Goal: Task Accomplishment & Management: Manage account settings

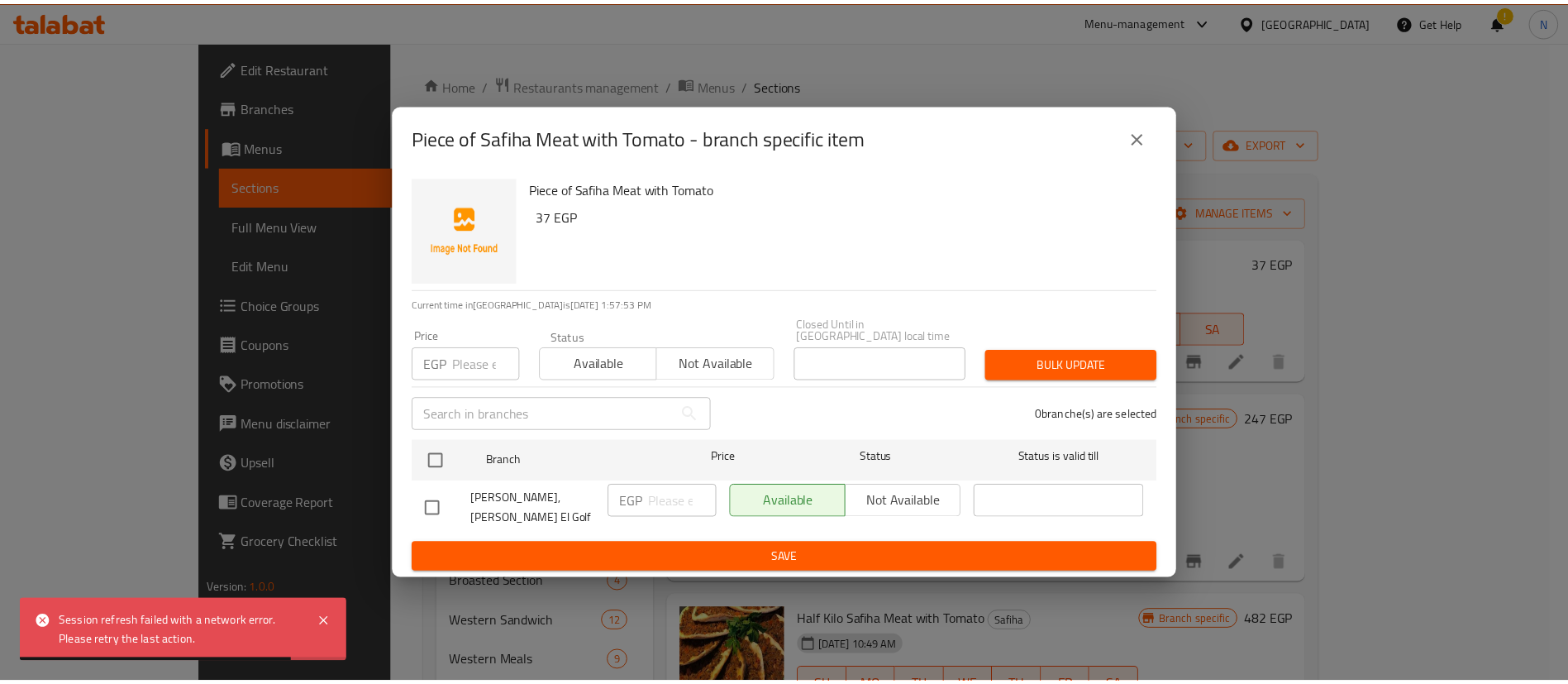
scroll to position [117, 0]
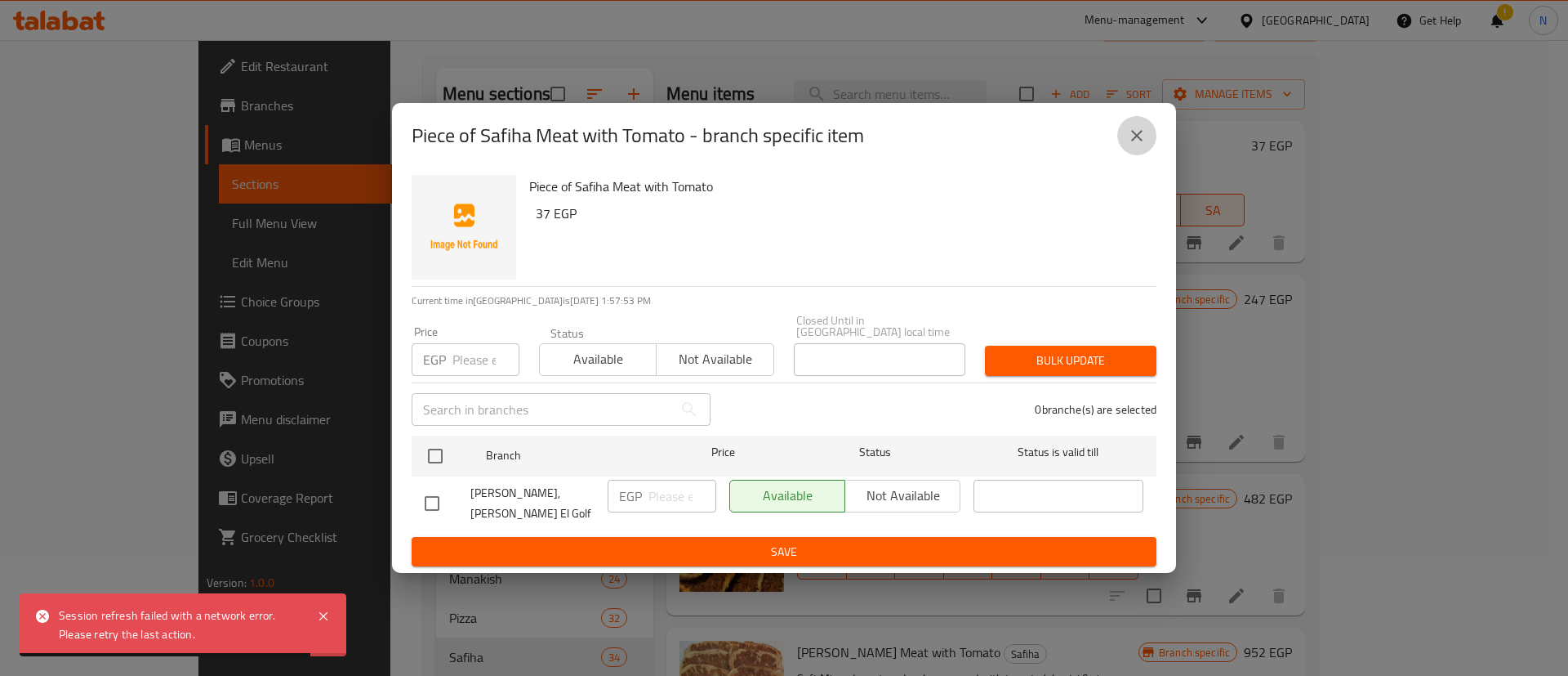
click at [1139, 143] on icon "close" at bounding box center [1137, 135] width 20 height 20
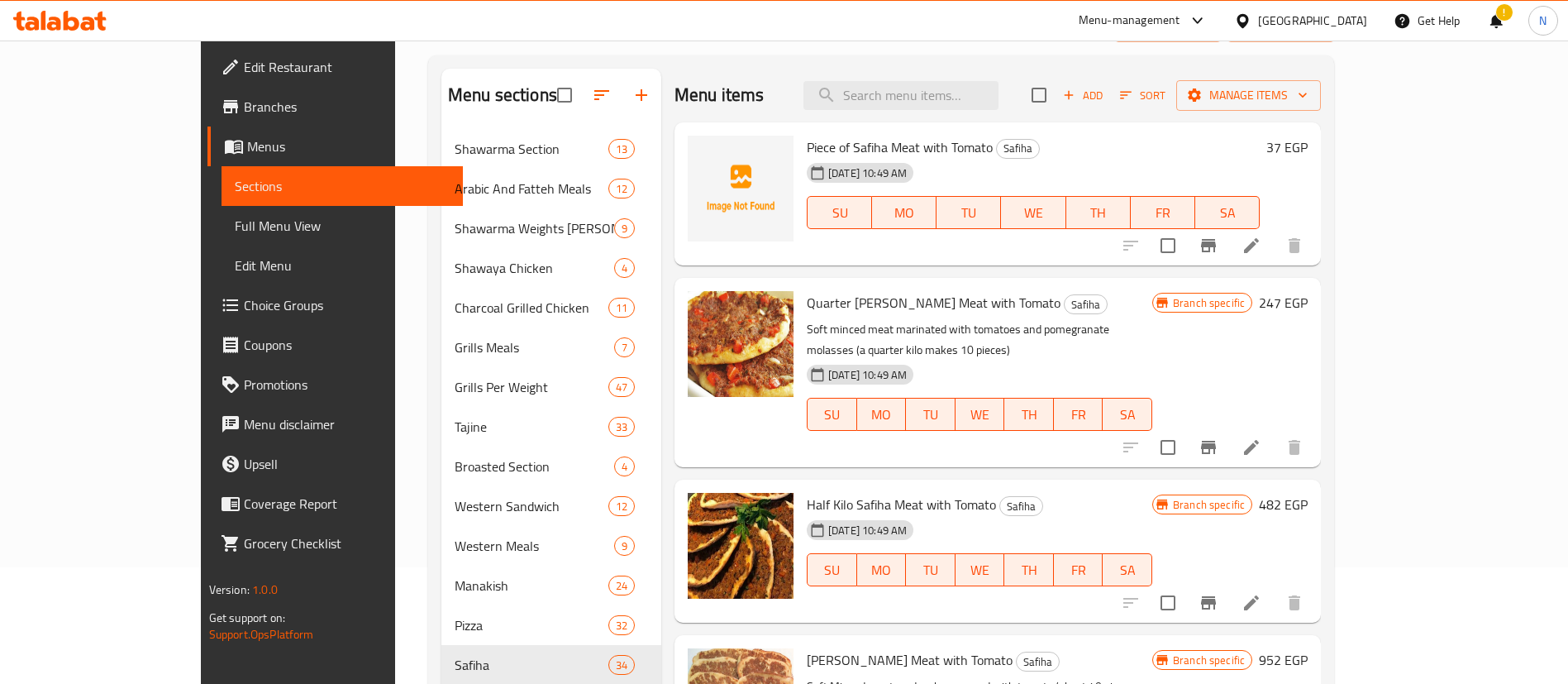
scroll to position [0, 0]
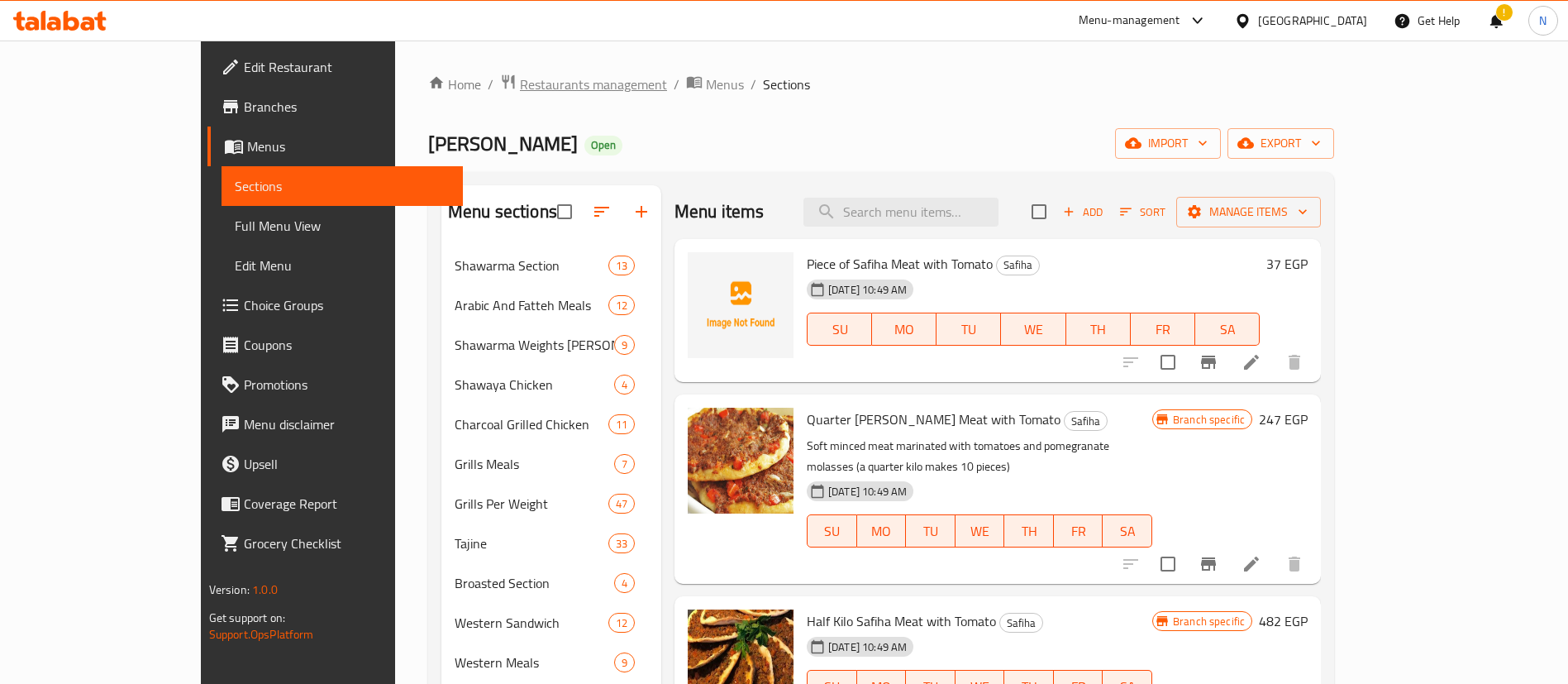
click at [520, 83] on span "Restaurants management" at bounding box center [593, 83] width 147 height 20
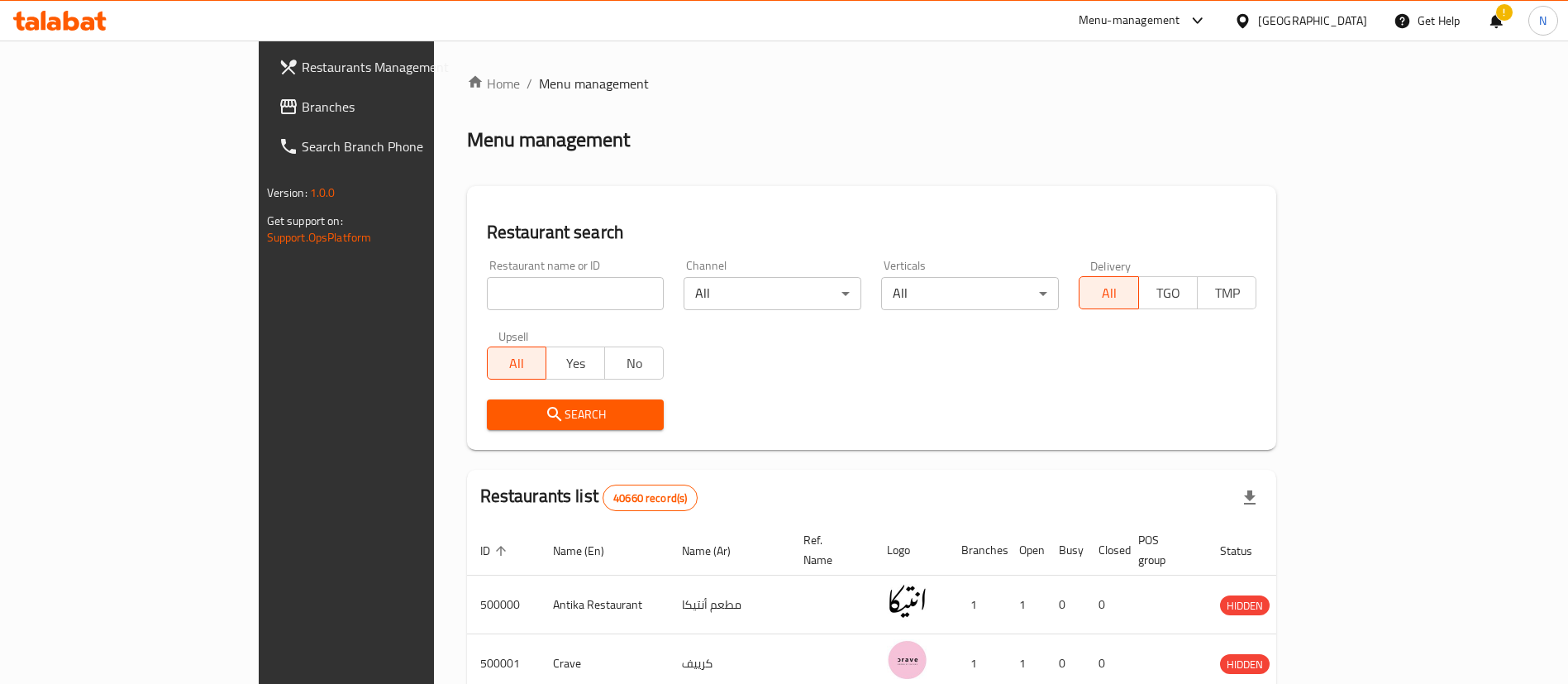
click at [487, 289] on input "search" at bounding box center [575, 293] width 177 height 33
paste input "677210"
type input "677210"
click button "Search" at bounding box center [575, 415] width 177 height 30
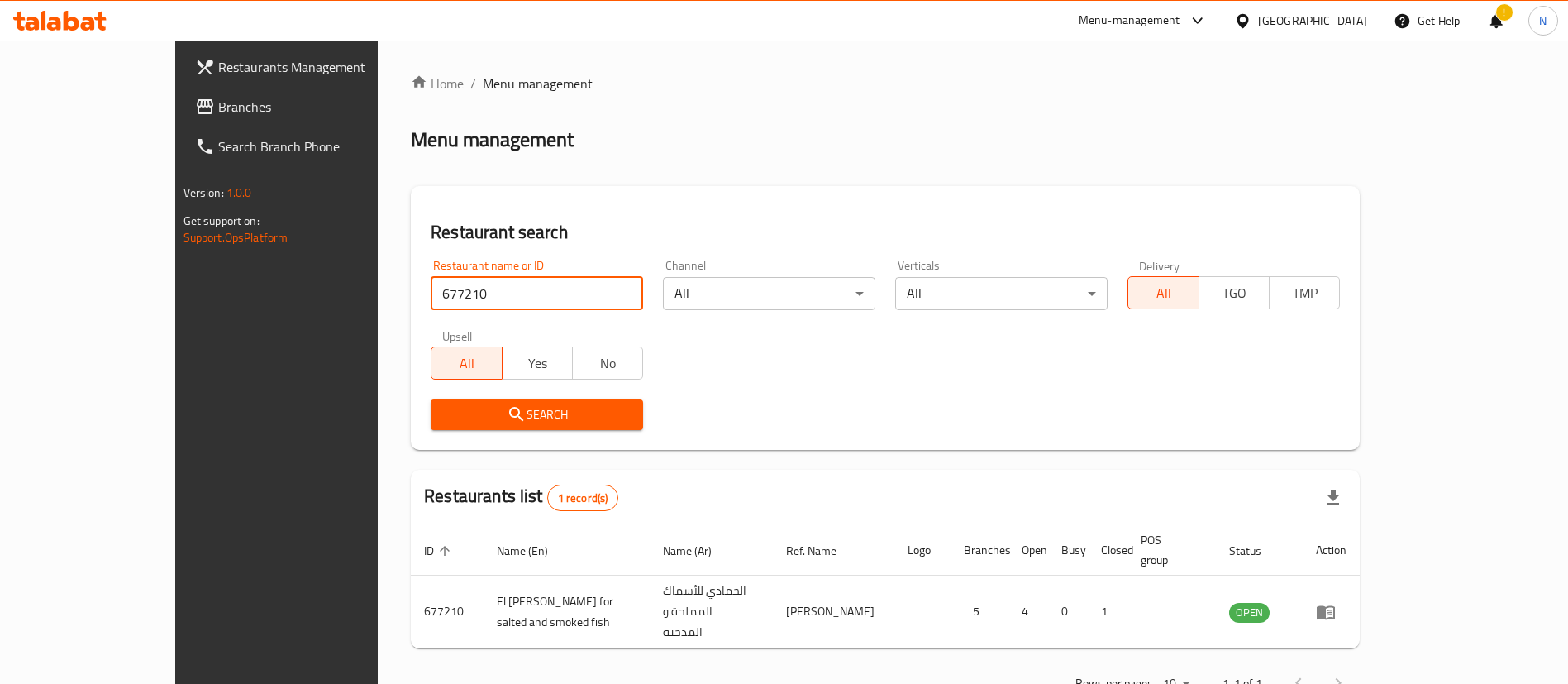
scroll to position [22, 0]
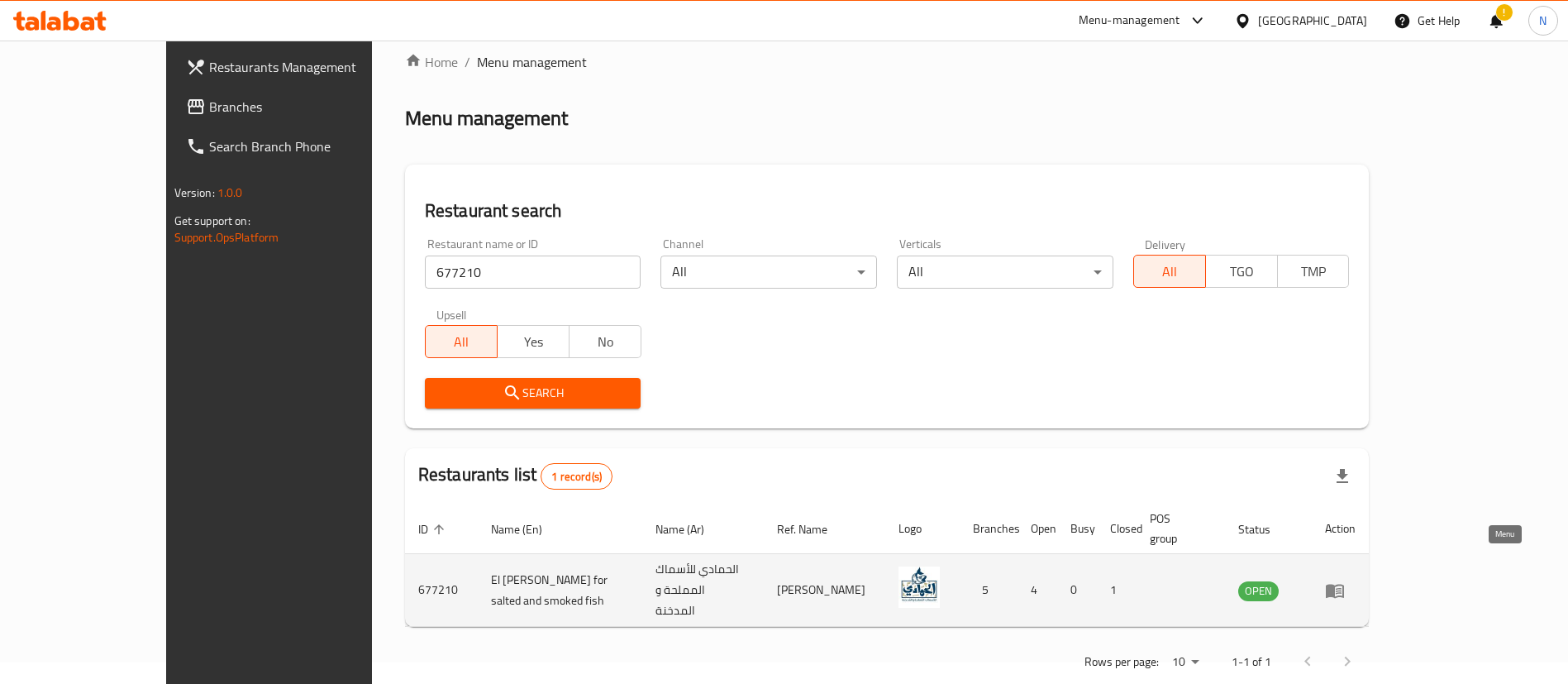
click at [1344, 583] on icon "enhanced table" at bounding box center [1335, 590] width 18 height 14
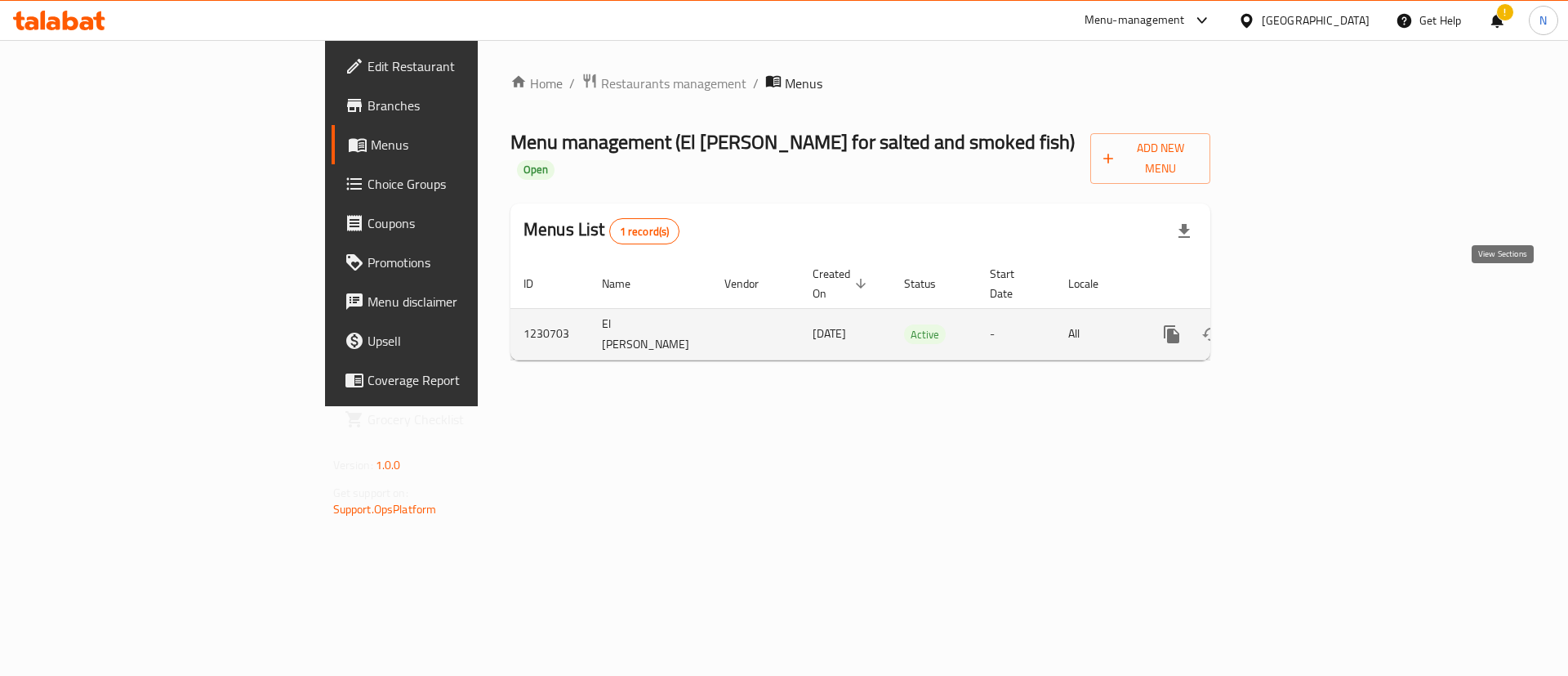
click at [1300, 324] on icon "enhanced table" at bounding box center [1290, 334] width 20 height 20
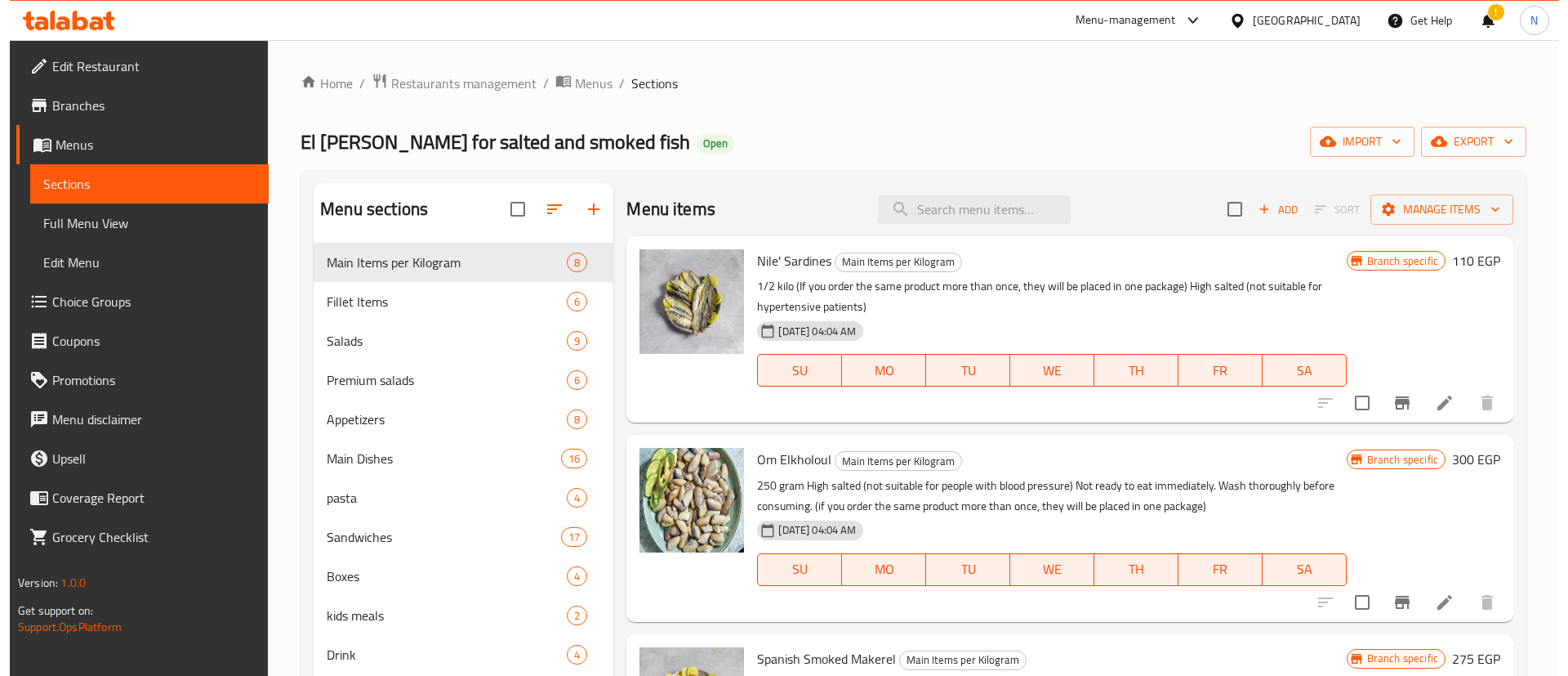
scroll to position [12, 0]
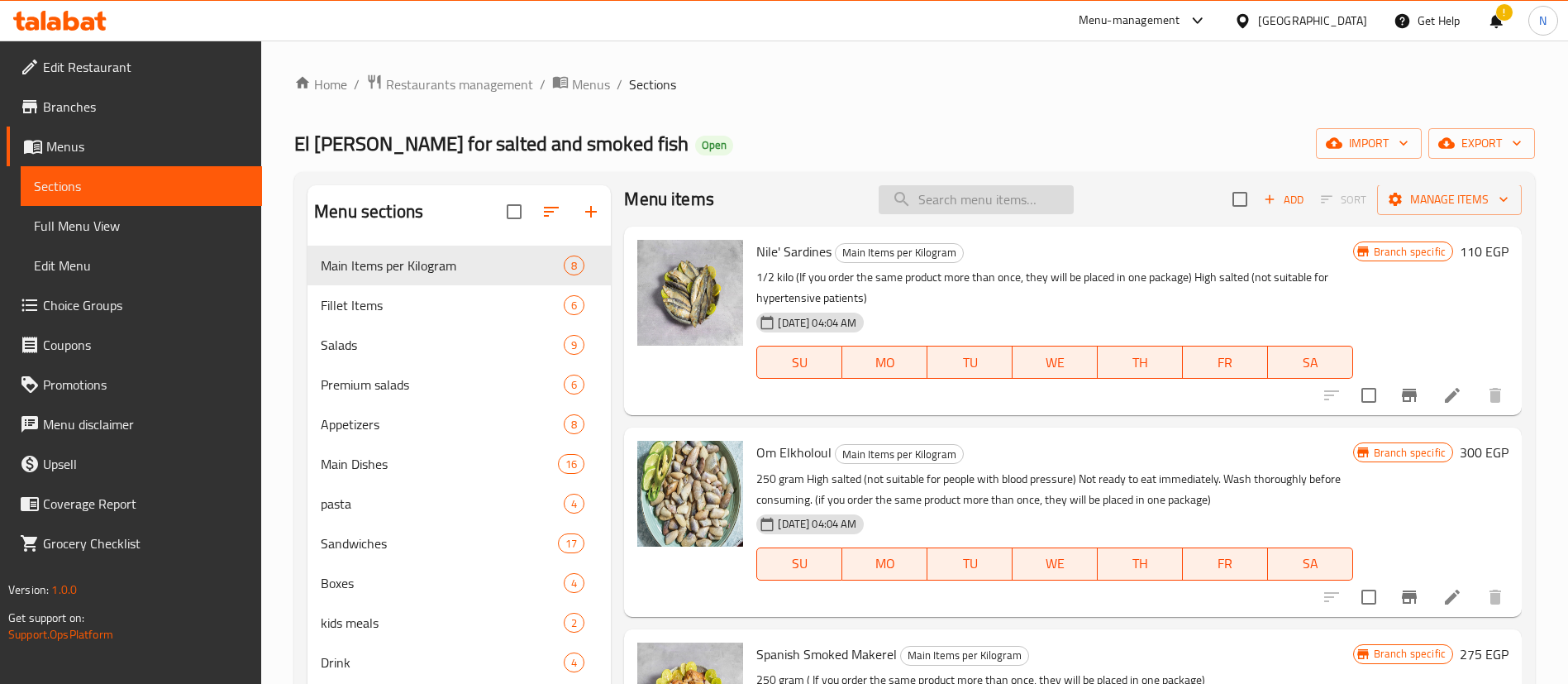
click at [981, 195] on input "search" at bounding box center [976, 199] width 195 height 29
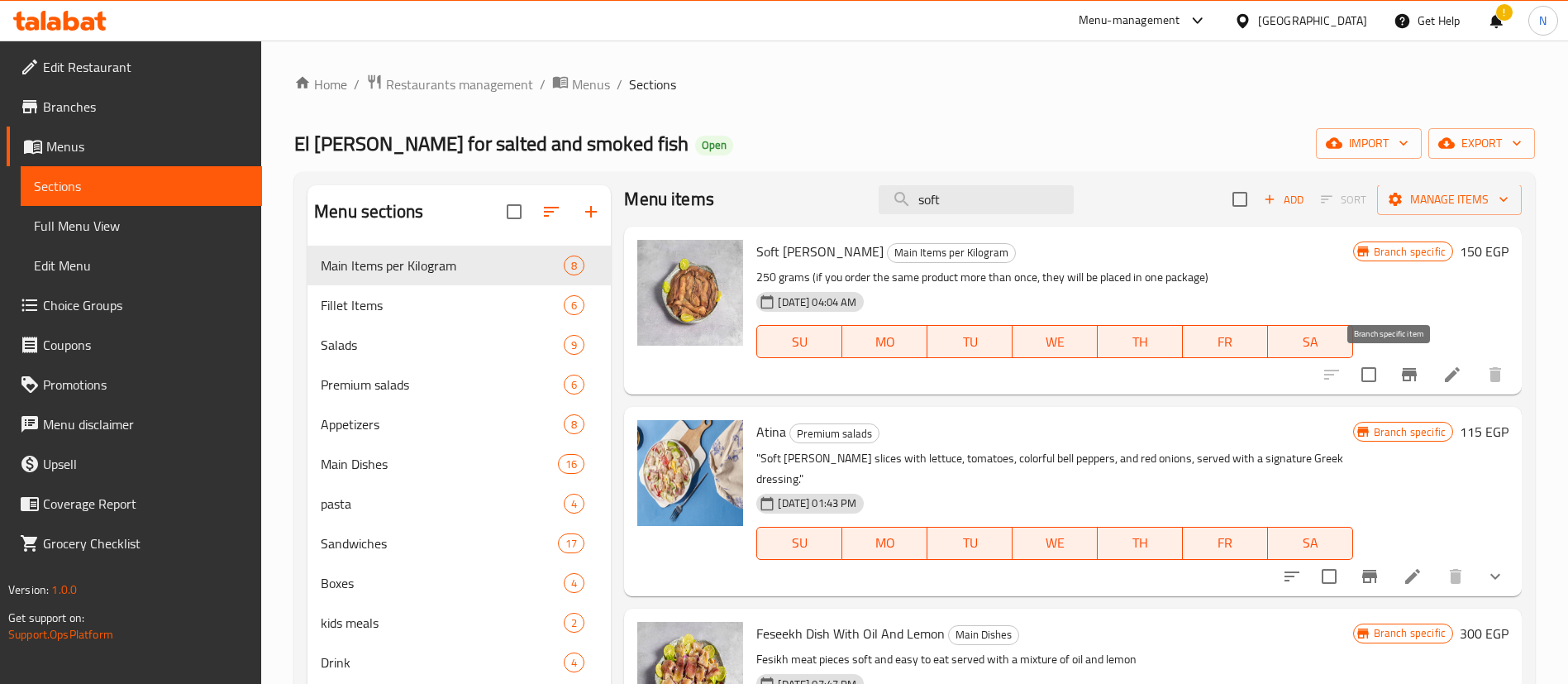
type input "soft"
click at [1402, 371] on icon "Branch-specific-item" at bounding box center [1410, 375] width 15 height 13
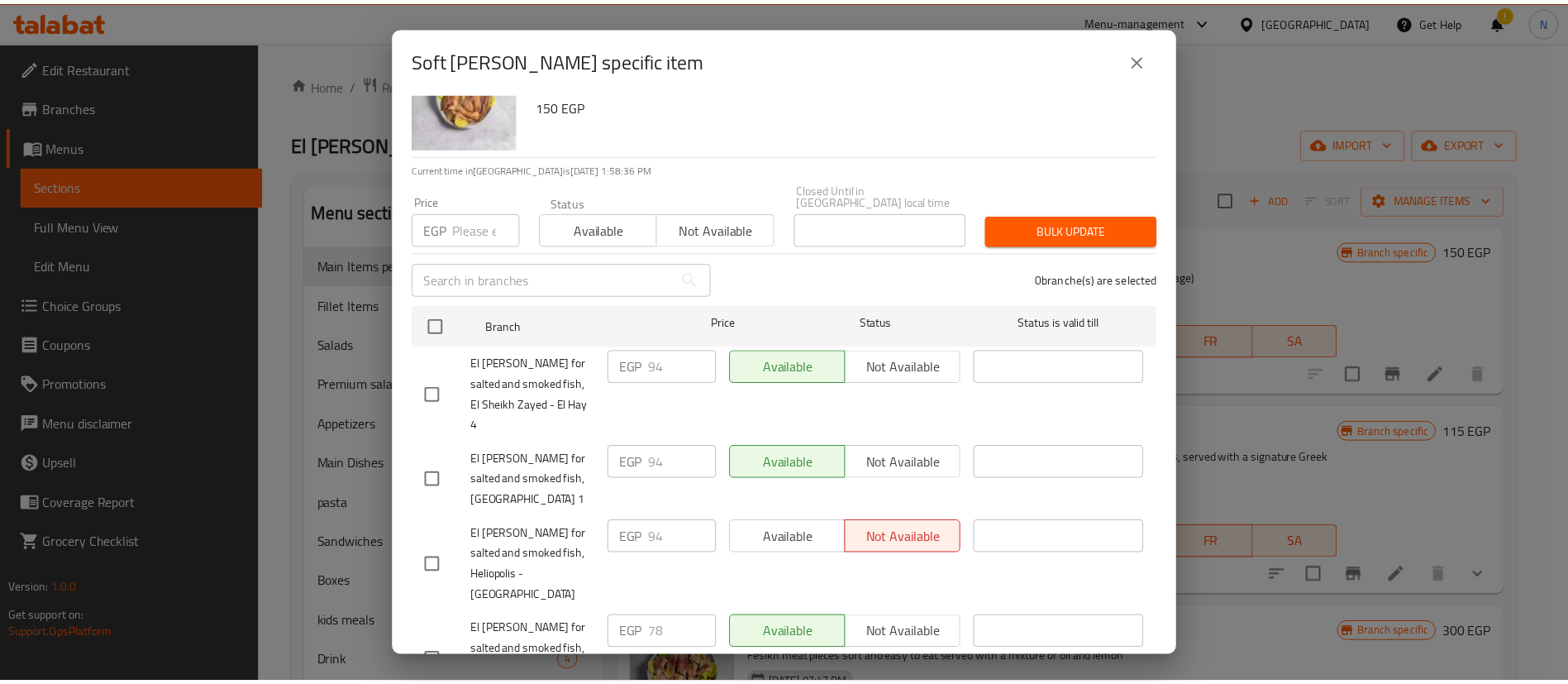
scroll to position [0, 0]
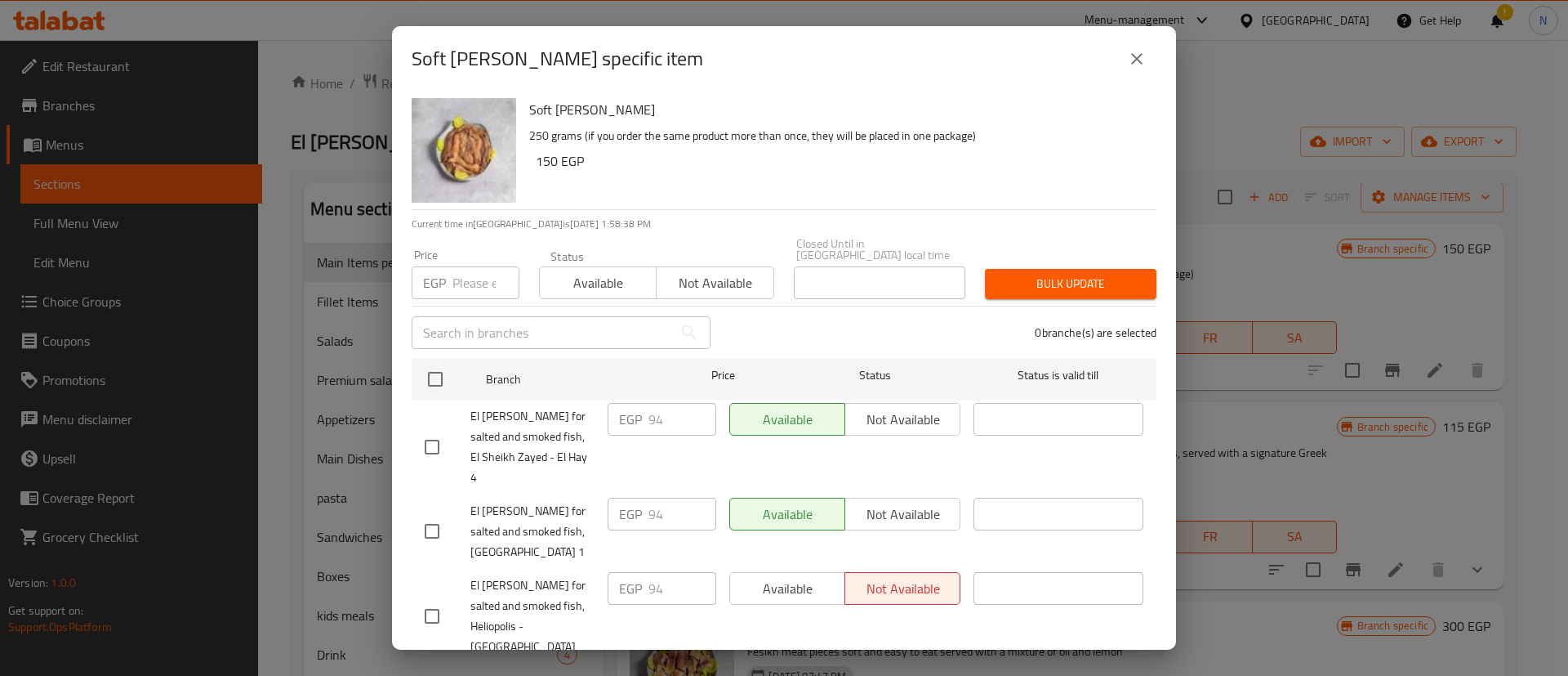
click at [1134, 60] on icon "close" at bounding box center [1137, 59] width 11 height 11
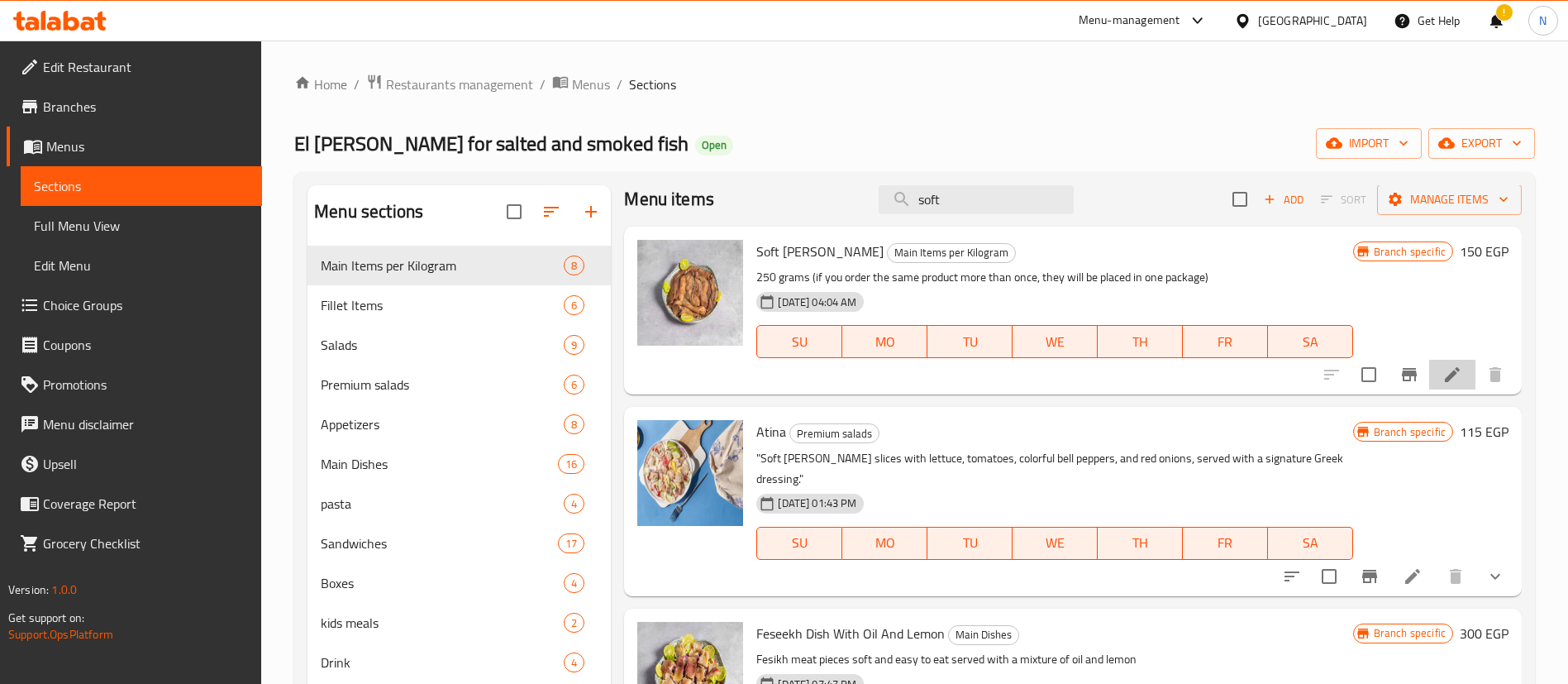
click at [1443, 388] on li at bounding box center [1452, 374] width 46 height 29
